Goal: Find specific page/section: Find specific page/section

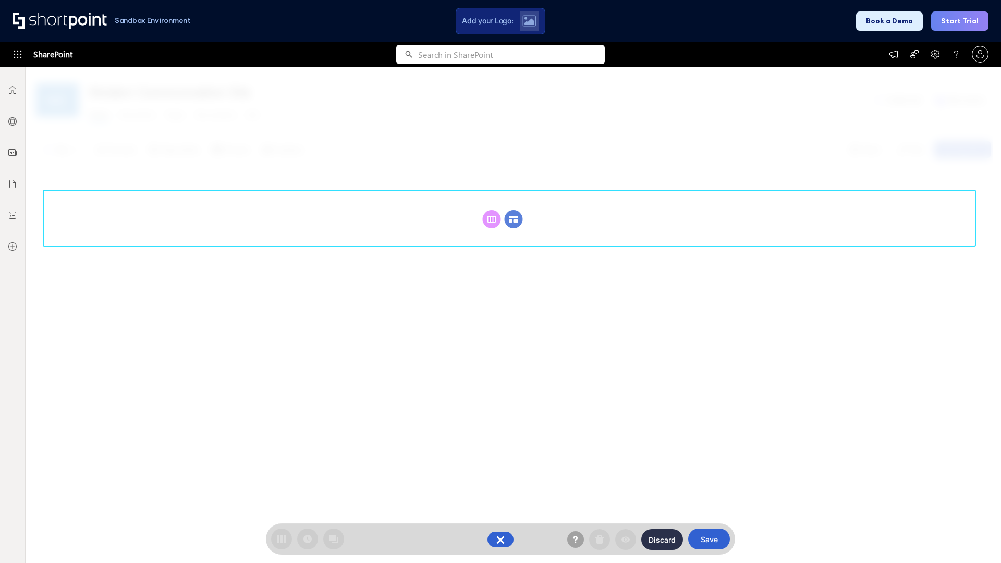
scroll to position [143, 0]
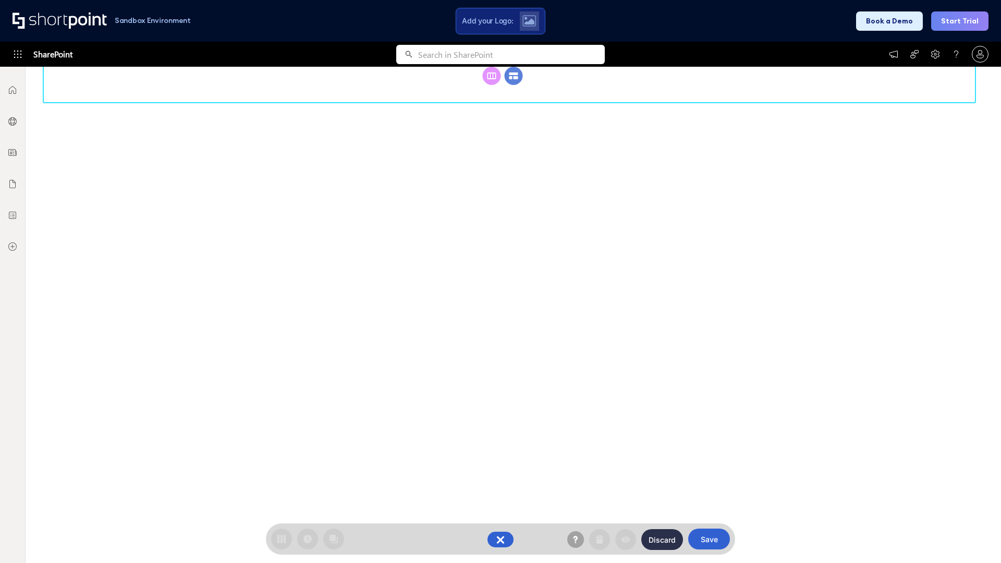
click at [514, 85] on circle at bounding box center [514, 76] width 18 height 18
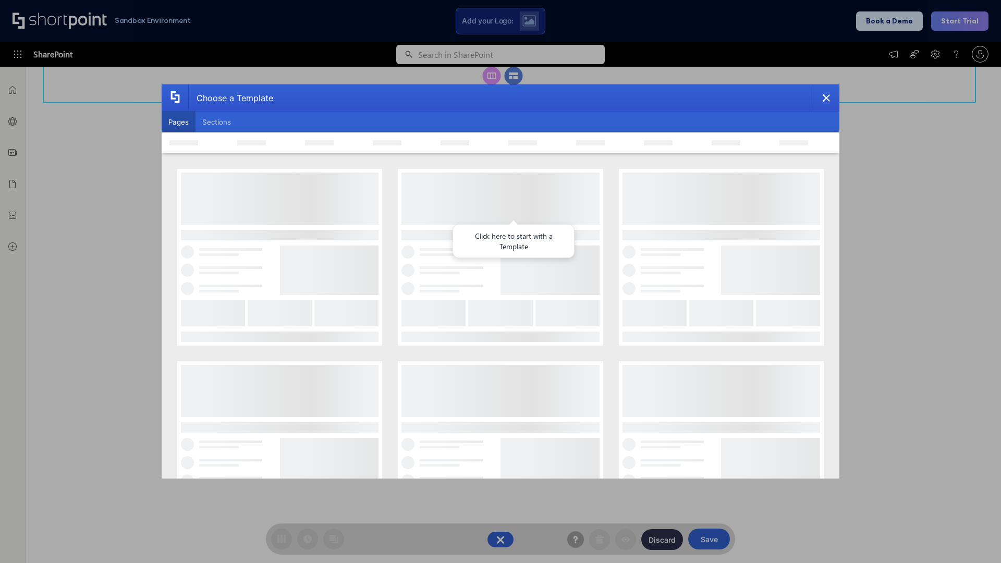
scroll to position [0, 0]
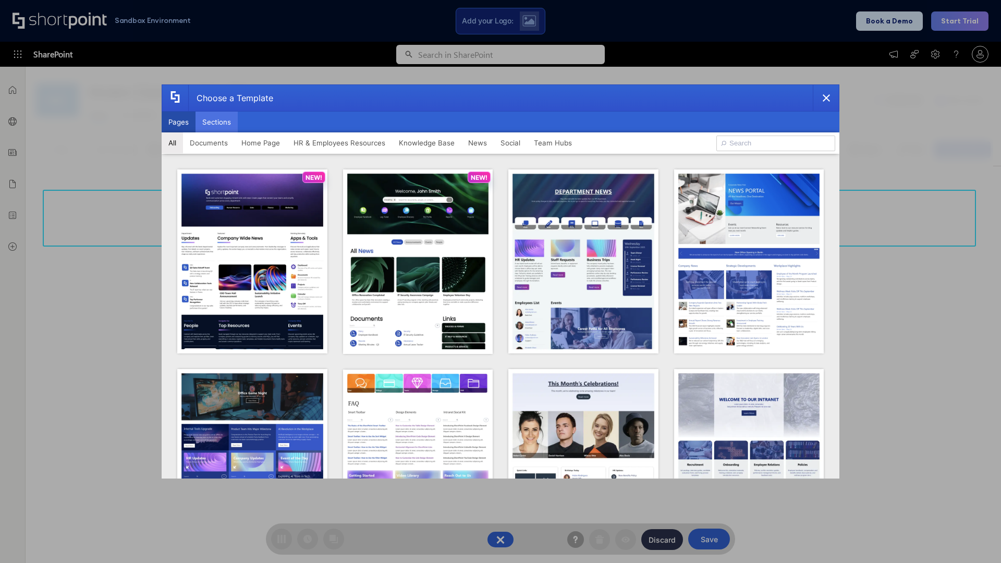
click at [216, 122] on button "Sections" at bounding box center [217, 122] width 42 height 21
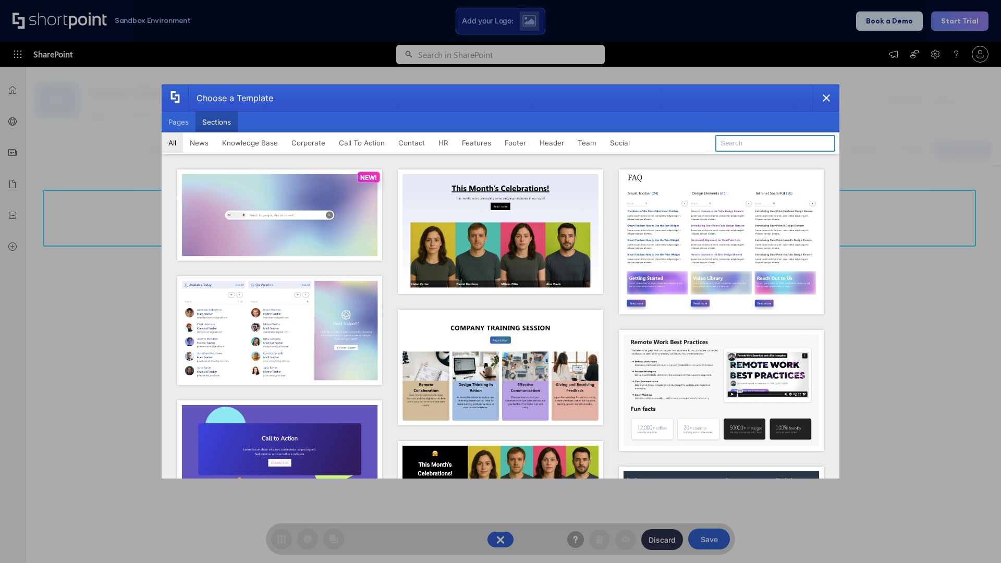
type input "Footer 4"
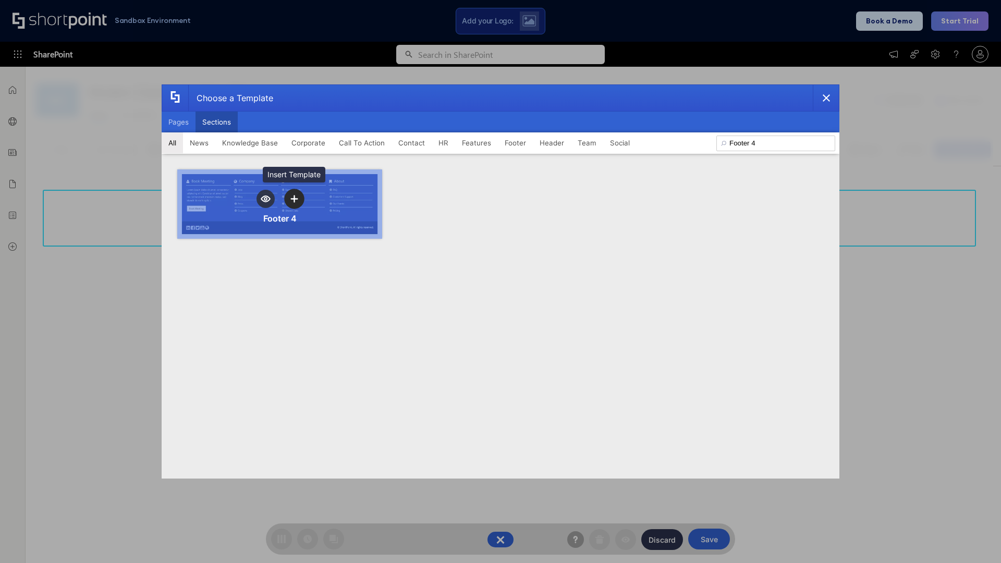
click at [294, 199] on icon "template selector" at bounding box center [293, 198] width 7 height 7
